Goal: Book appointment/travel/reservation

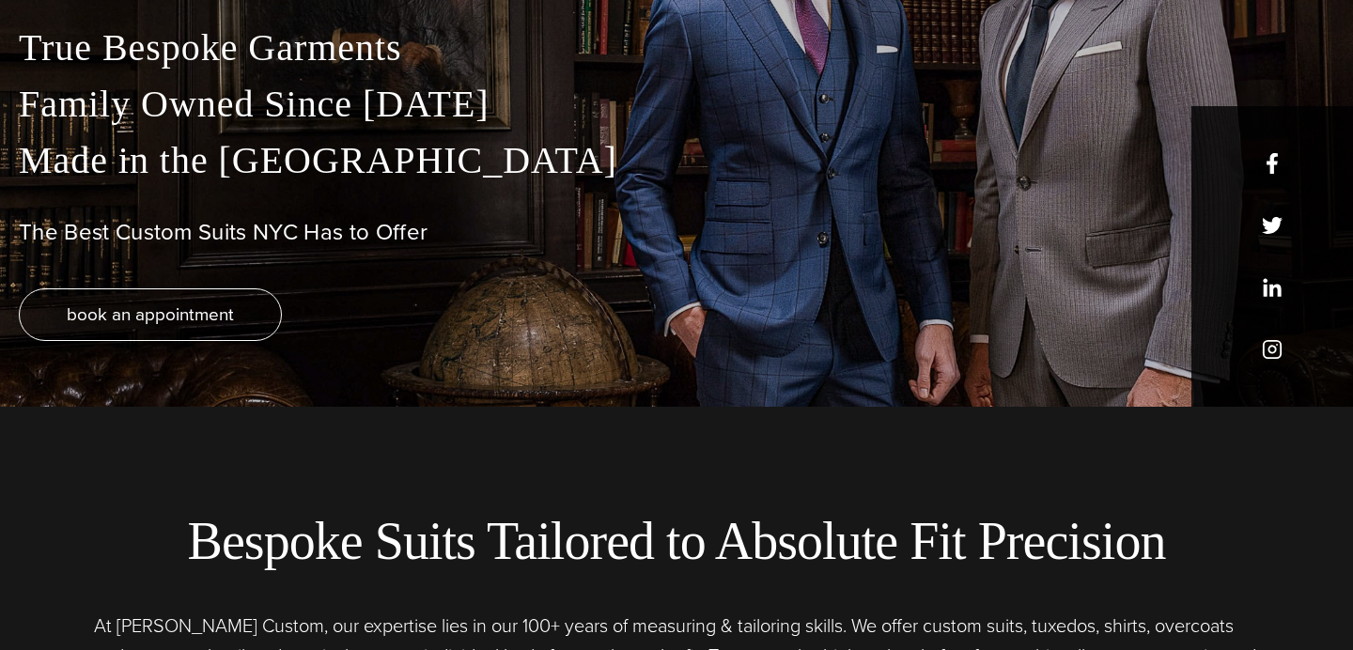
scroll to position [245, 0]
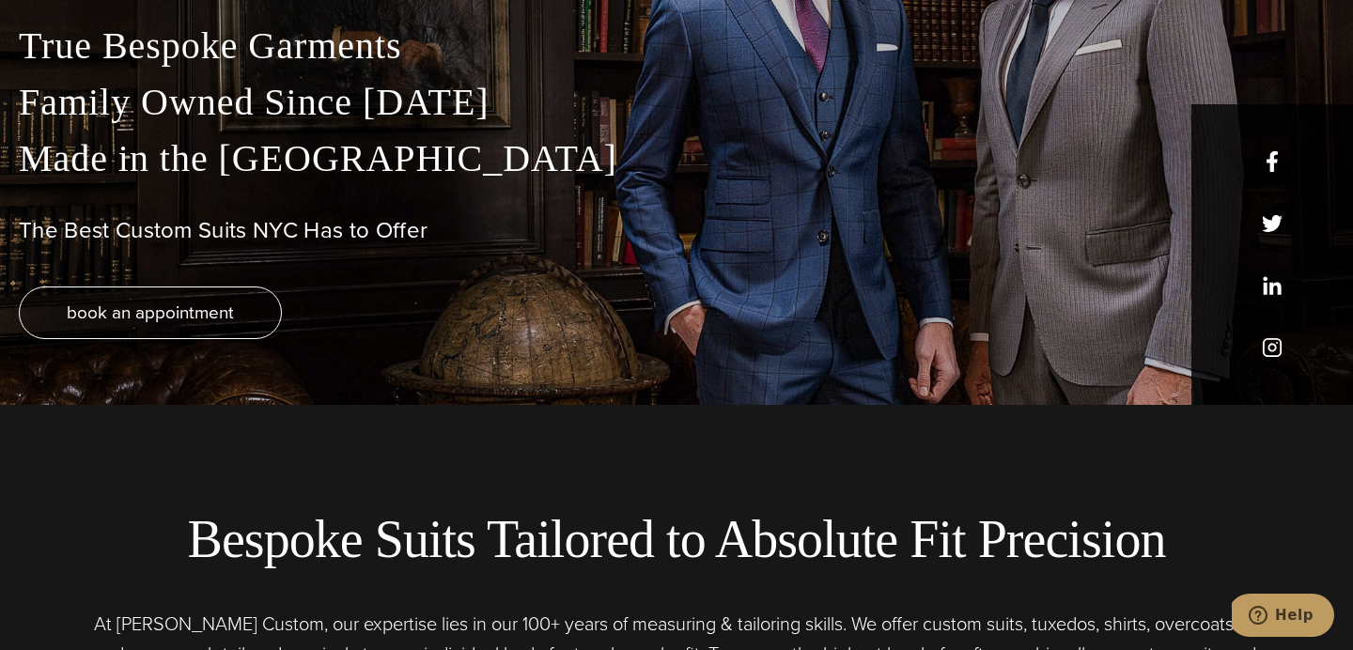
click at [1266, 212] on div "True Bespoke Garments Family Owned Since [DATE] Made in [GEOGRAPHIC_DATA] The B…" at bounding box center [676, 211] width 1353 height 387
click at [1267, 221] on h1 "The Best Custom Suits NYC Has to Offer" at bounding box center [677, 230] width 1316 height 27
click at [1273, 223] on h1 "The Best Custom Suits NYC Has to Offer" at bounding box center [677, 230] width 1316 height 27
click at [1277, 348] on div "True Bespoke Garments Family Owned Since [DATE] Made in [GEOGRAPHIC_DATA] The B…" at bounding box center [676, 211] width 1353 height 387
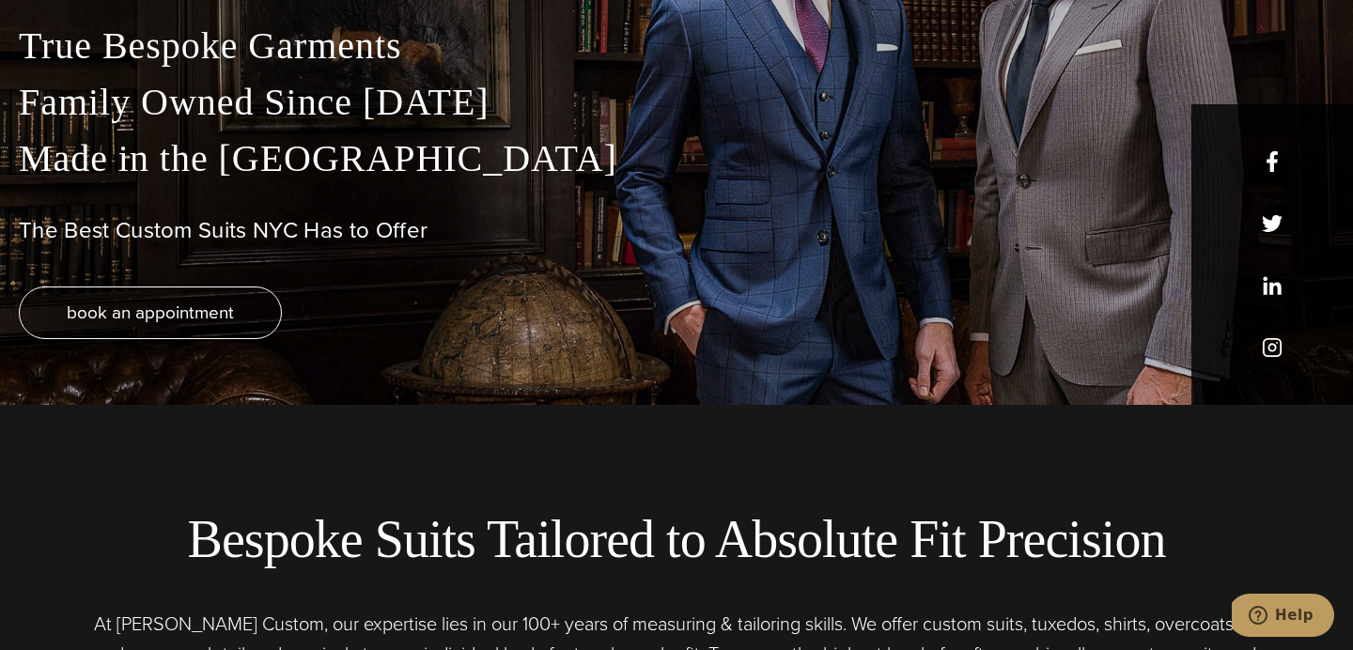
click at [1277, 348] on div "True Bespoke Garments Family Owned Since [DATE] Made in [GEOGRAPHIC_DATA] The B…" at bounding box center [676, 211] width 1353 height 387
click at [1273, 294] on div "book an appointment" at bounding box center [677, 313] width 1316 height 53
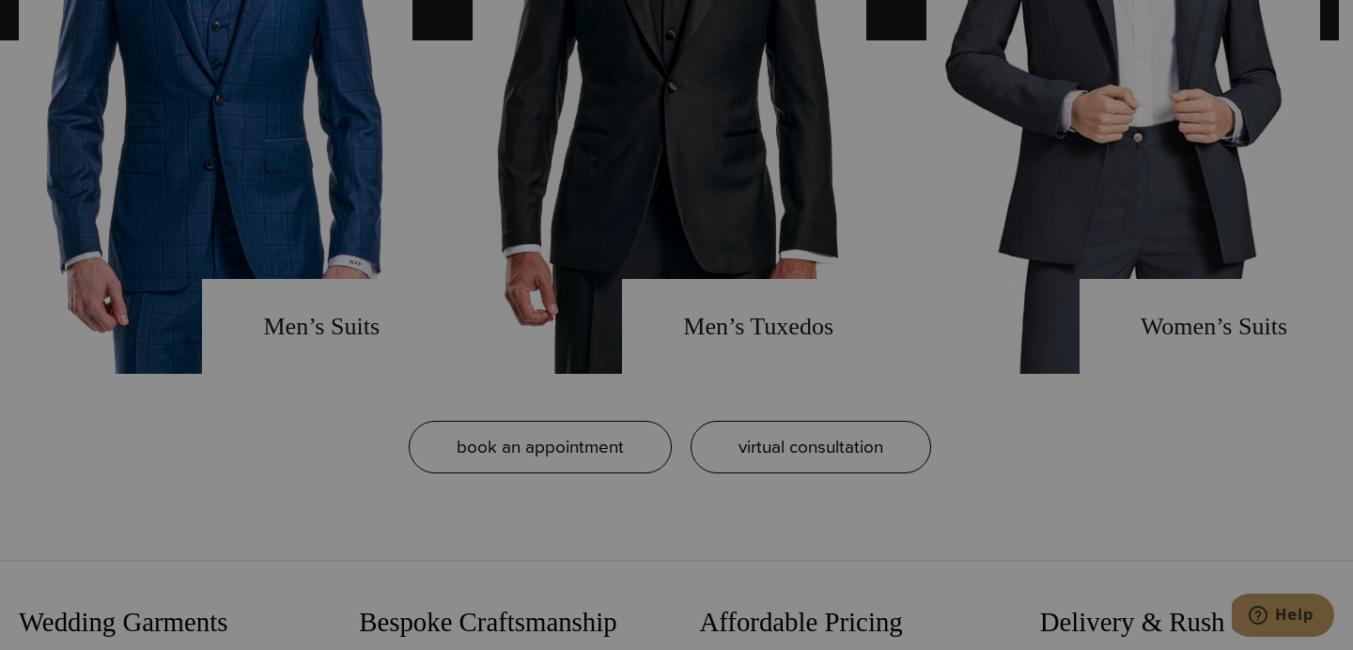
scroll to position [0, 0]
